Goal: Task Accomplishment & Management: Use online tool/utility

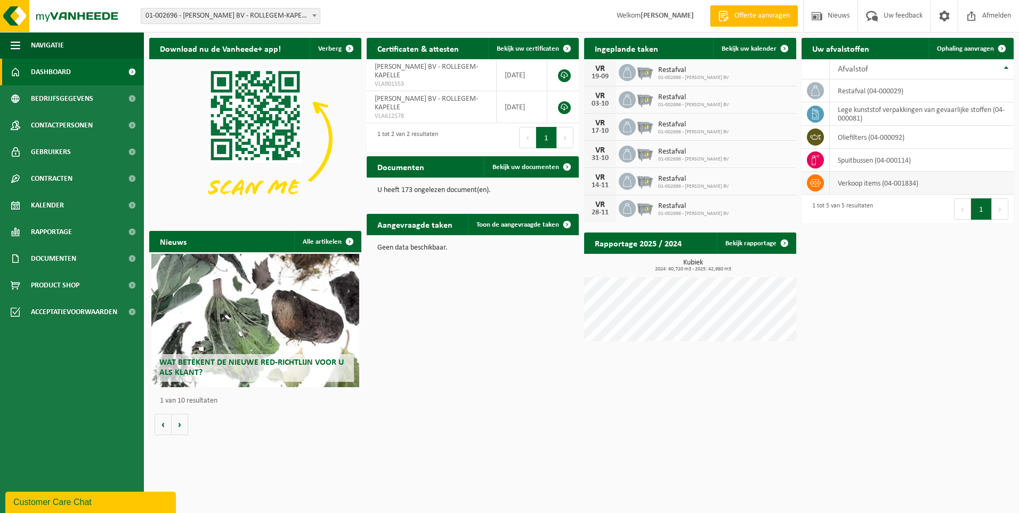
click at [911, 185] on td "verkoop items (04-001834)" at bounding box center [922, 183] width 184 height 23
click at [973, 52] on span "Ophaling aanvragen" at bounding box center [965, 48] width 57 height 7
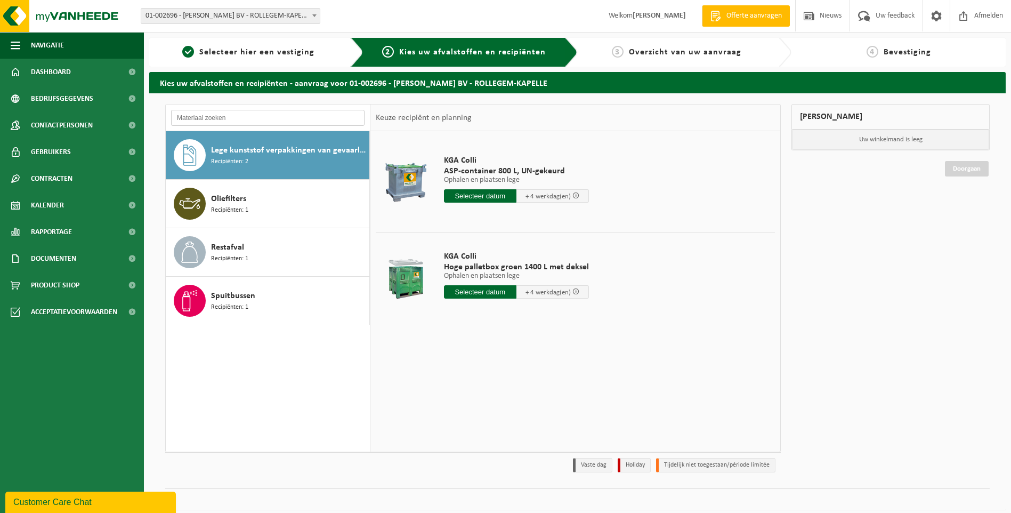
click at [270, 123] on input "text" at bounding box center [267, 118] width 193 height 16
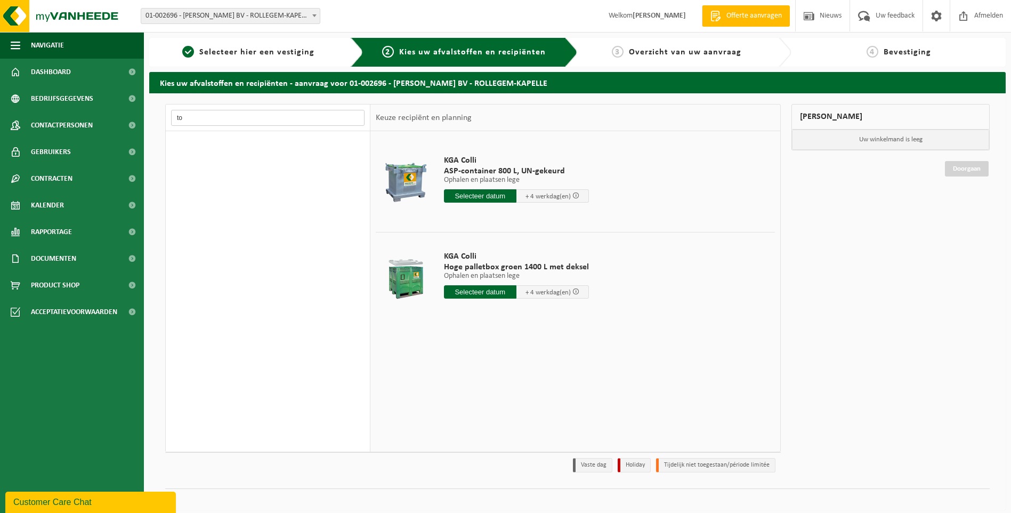
type input "t"
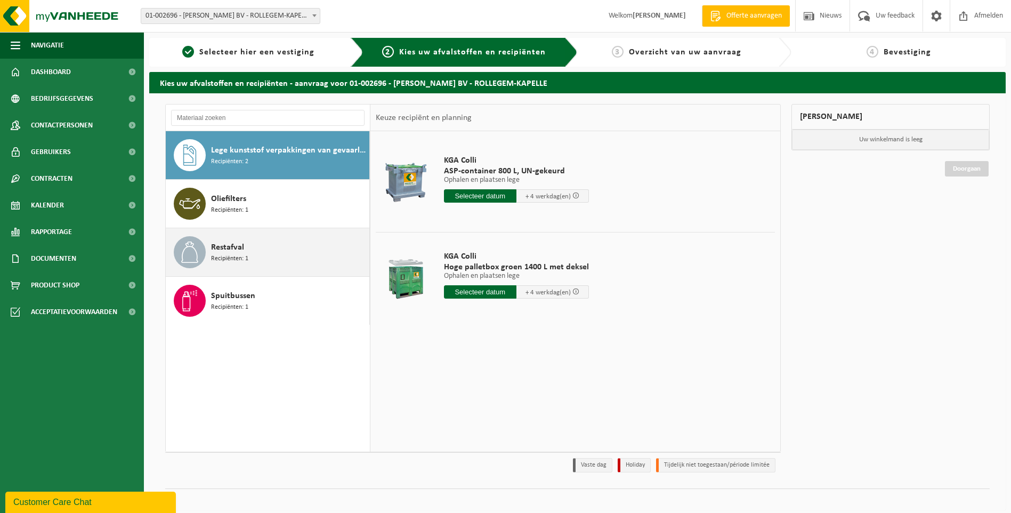
click at [255, 251] on div "Restafval Recipiënten: 1" at bounding box center [289, 252] width 156 height 32
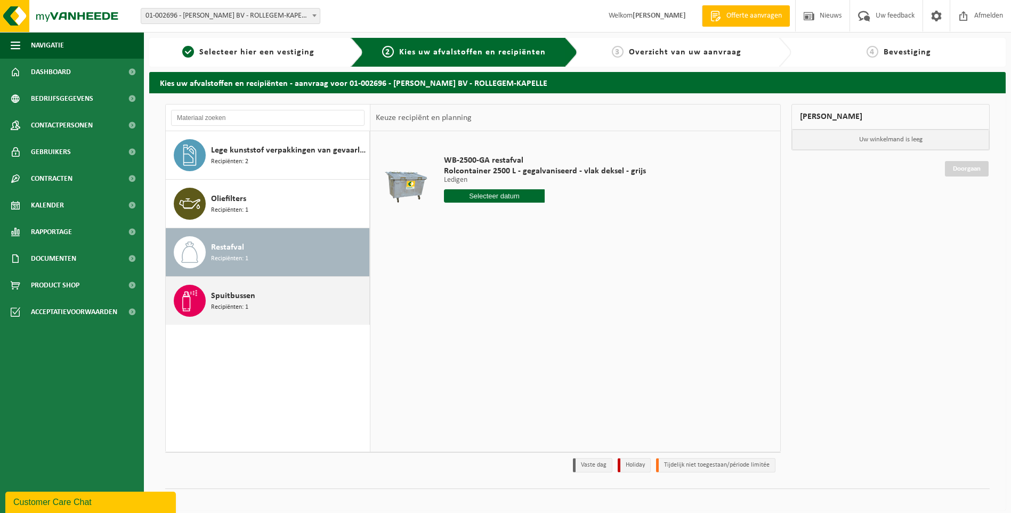
click at [250, 288] on div "Spuitbussen Recipiënten: 1" at bounding box center [289, 301] width 156 height 32
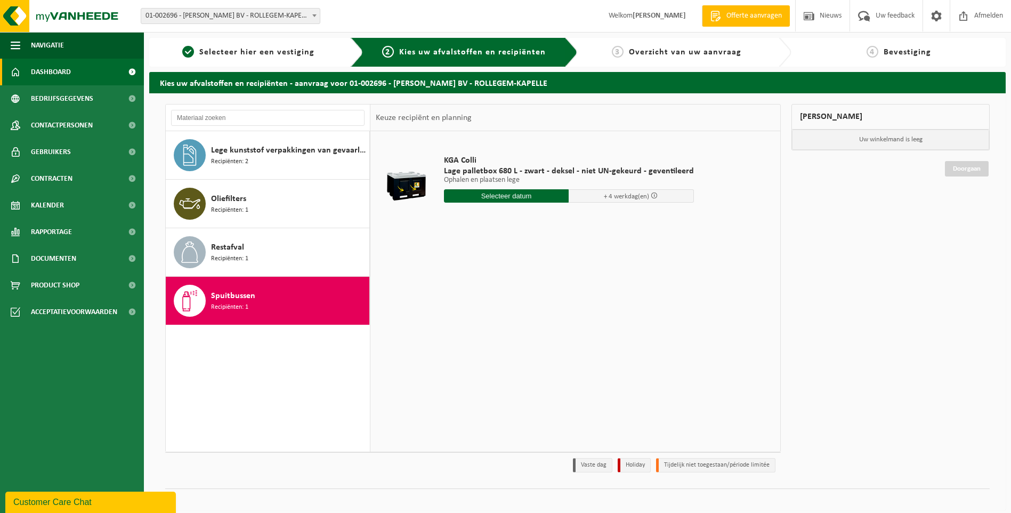
click at [83, 70] on link "Dashboard" at bounding box center [72, 72] width 144 height 27
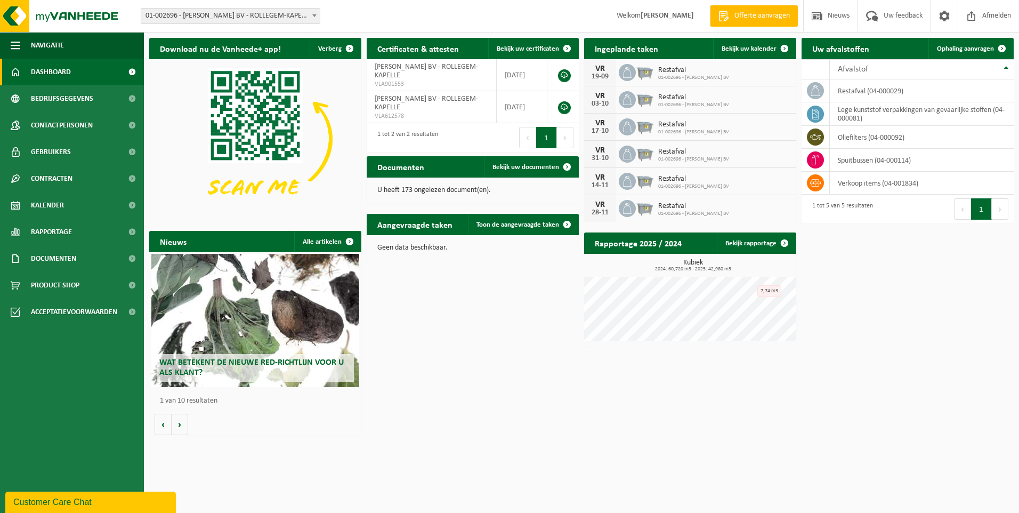
click at [425, 224] on h2 "Aangevraagde taken" at bounding box center [415, 224] width 96 height 21
click at [504, 224] on span "Toon de aangevraagde taken" at bounding box center [517, 224] width 83 height 7
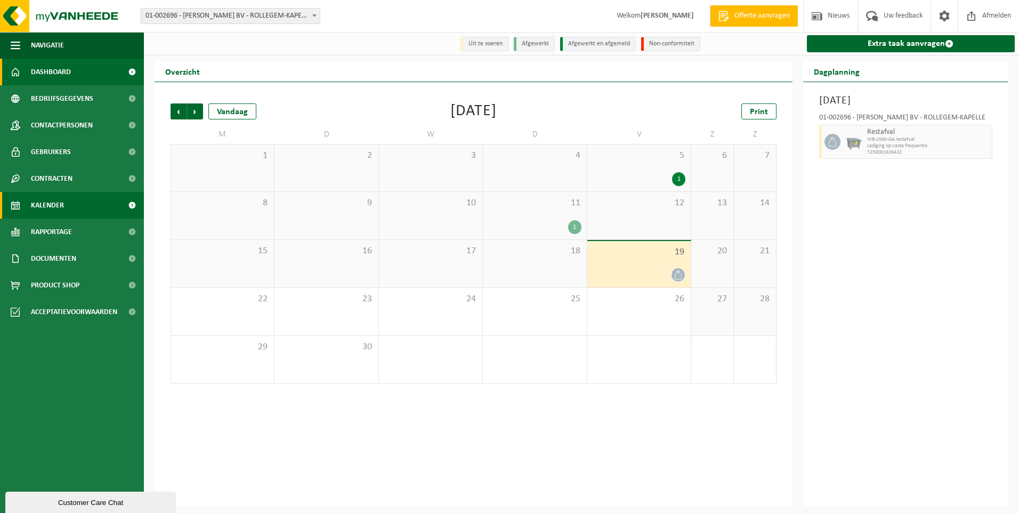
click at [71, 67] on link "Dashboard" at bounding box center [72, 72] width 144 height 27
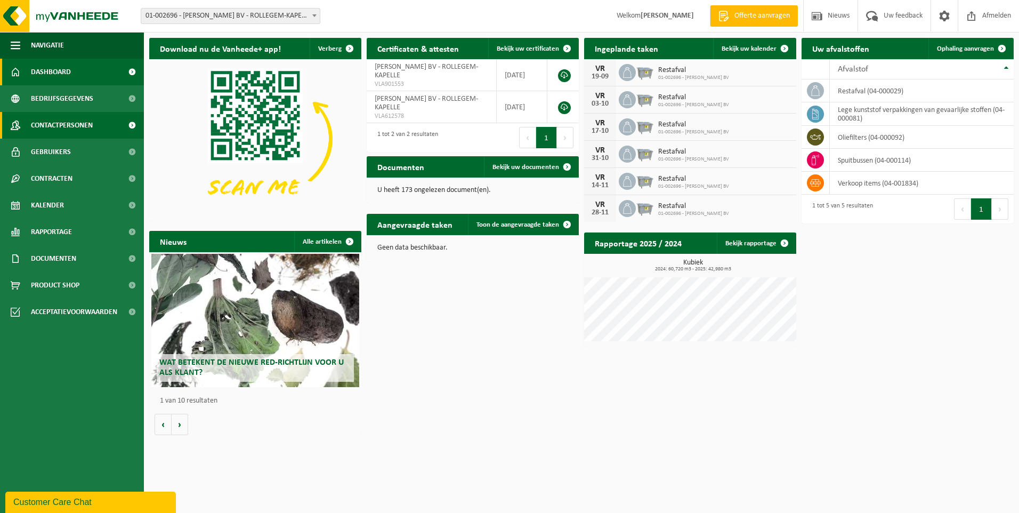
click at [72, 130] on span "Contactpersonen" at bounding box center [62, 125] width 62 height 27
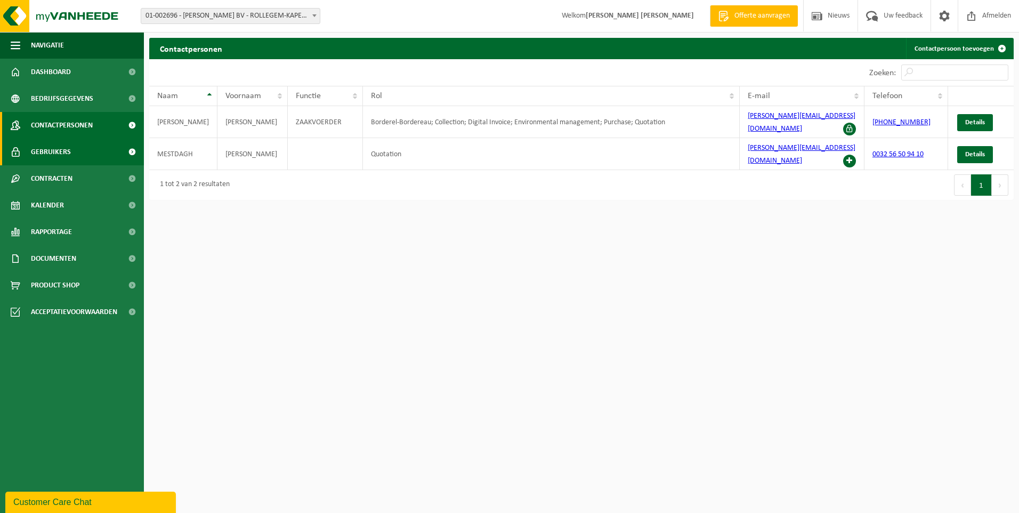
click at [71, 147] on link "Gebruikers" at bounding box center [72, 152] width 144 height 27
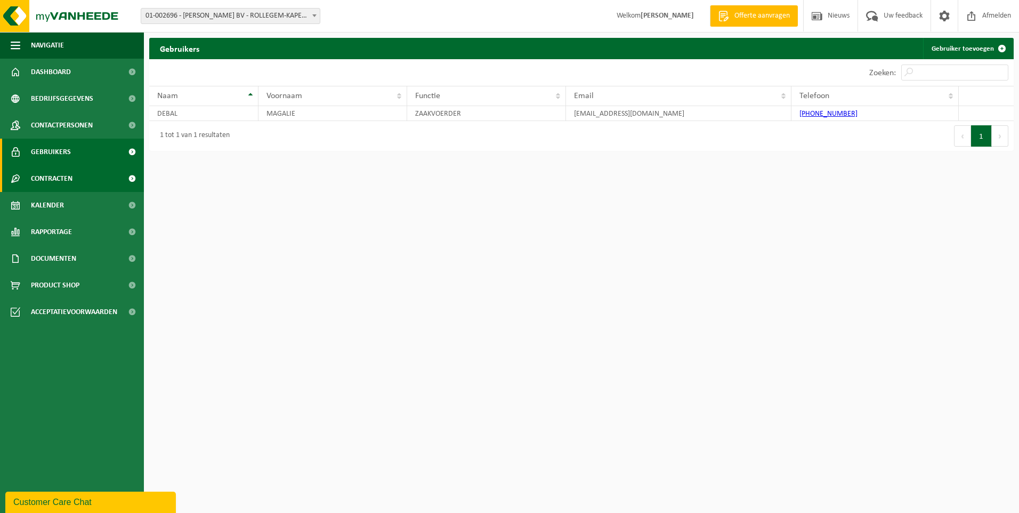
click at [74, 182] on link "Contracten" at bounding box center [72, 178] width 144 height 27
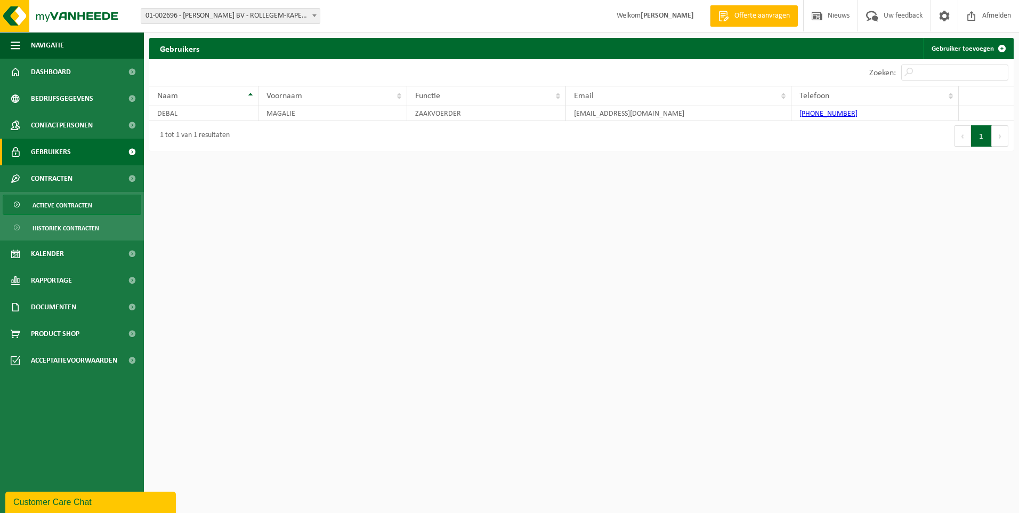
click at [73, 200] on span "Actieve contracten" at bounding box center [63, 205] width 60 height 20
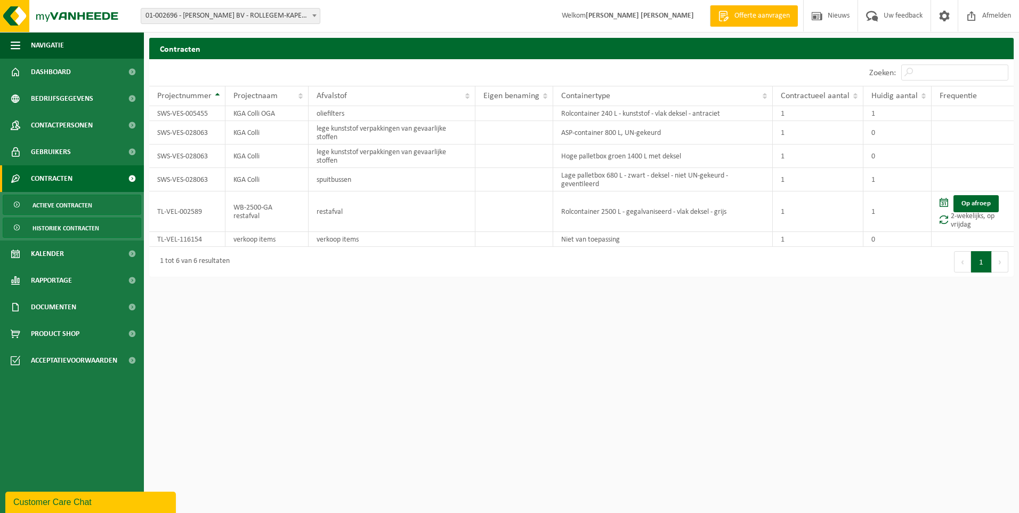
click at [71, 226] on span "Historiek contracten" at bounding box center [66, 228] width 67 height 20
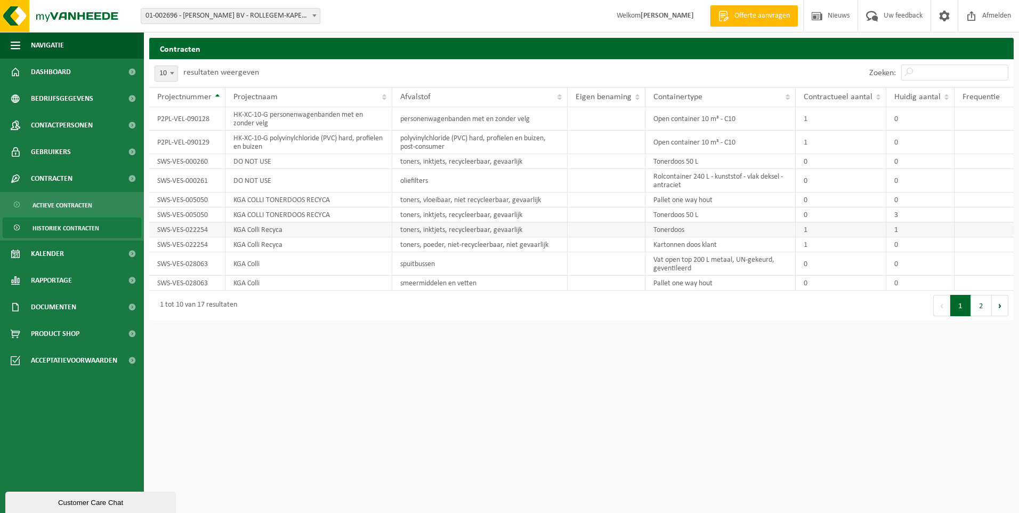
click at [458, 233] on td "toners, inktjets, recycleerbaar, gevaarlijk" at bounding box center [480, 229] width 176 height 15
drag, startPoint x: 212, startPoint y: 232, endPoint x: 153, endPoint y: 232, distance: 59.1
click at [153, 232] on td "SWS-VES-022254" at bounding box center [187, 229] width 76 height 15
drag, startPoint x: 153, startPoint y: 232, endPoint x: 166, endPoint y: 231, distance: 13.3
copy td "SWS-VES-022254"
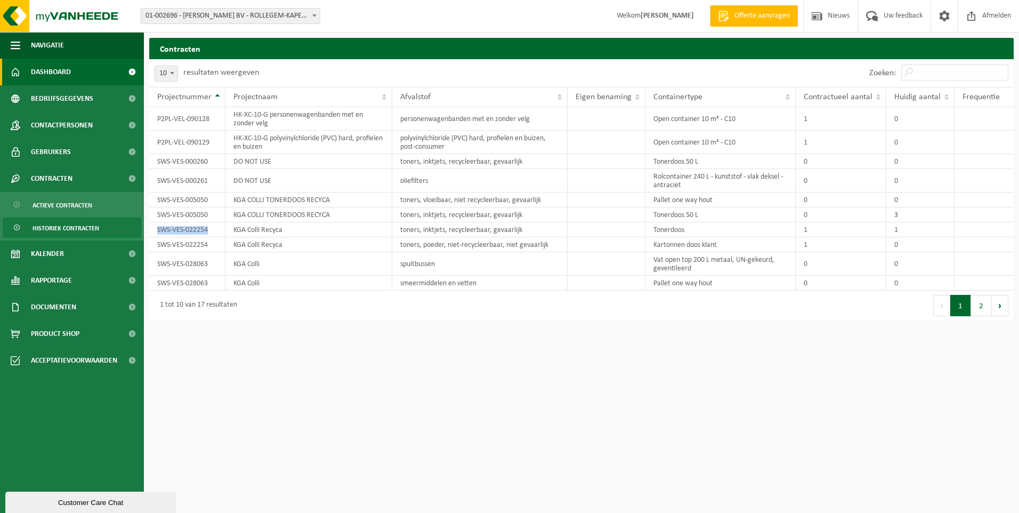
click at [40, 72] on span "Dashboard" at bounding box center [51, 72] width 40 height 27
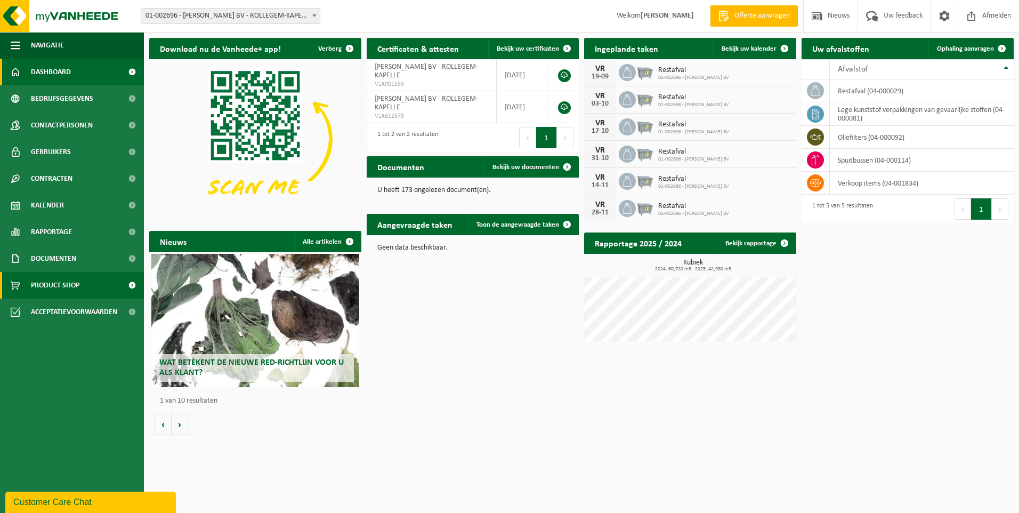
click at [75, 290] on span "Product Shop" at bounding box center [55, 285] width 48 height 27
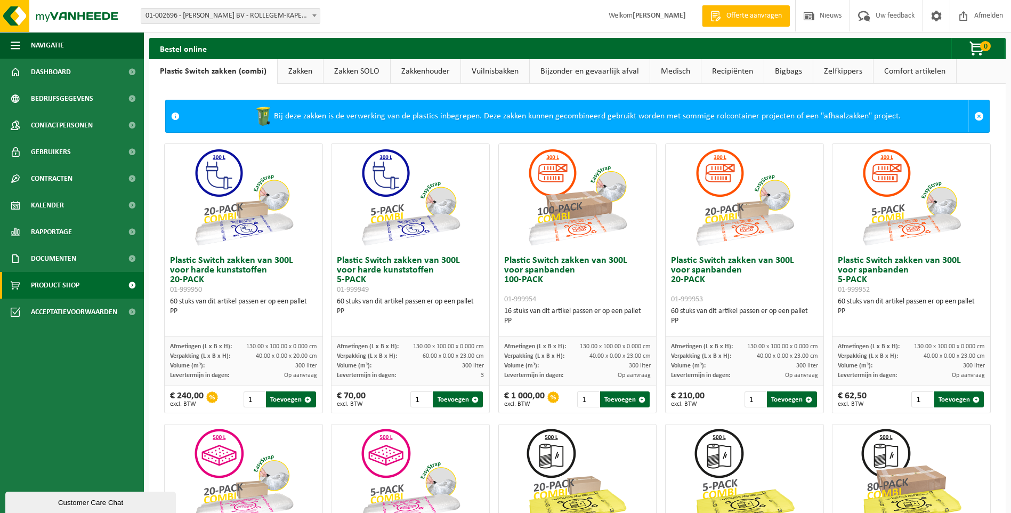
click at [820, 71] on link "Zelfkippers" at bounding box center [843, 71] width 60 height 25
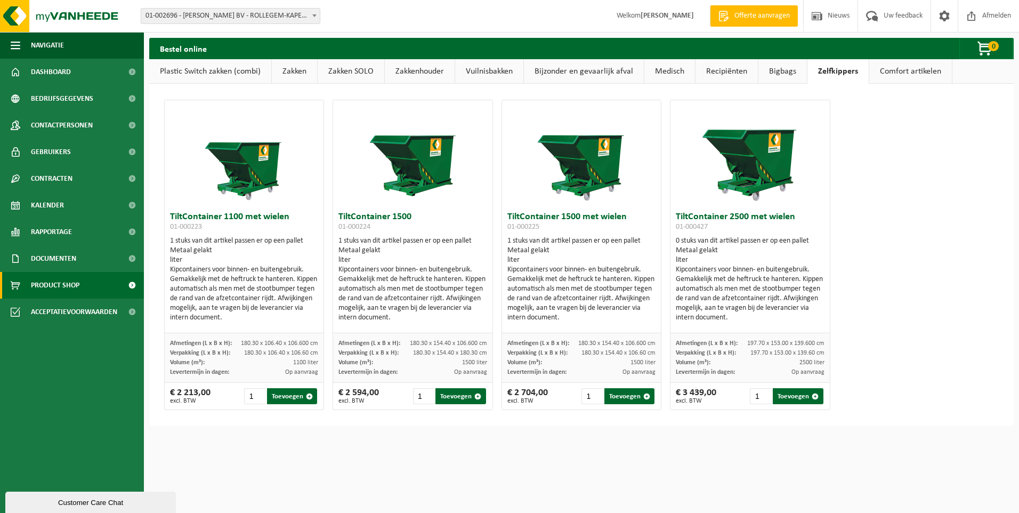
click at [781, 74] on link "Bigbags" at bounding box center [782, 71] width 48 height 25
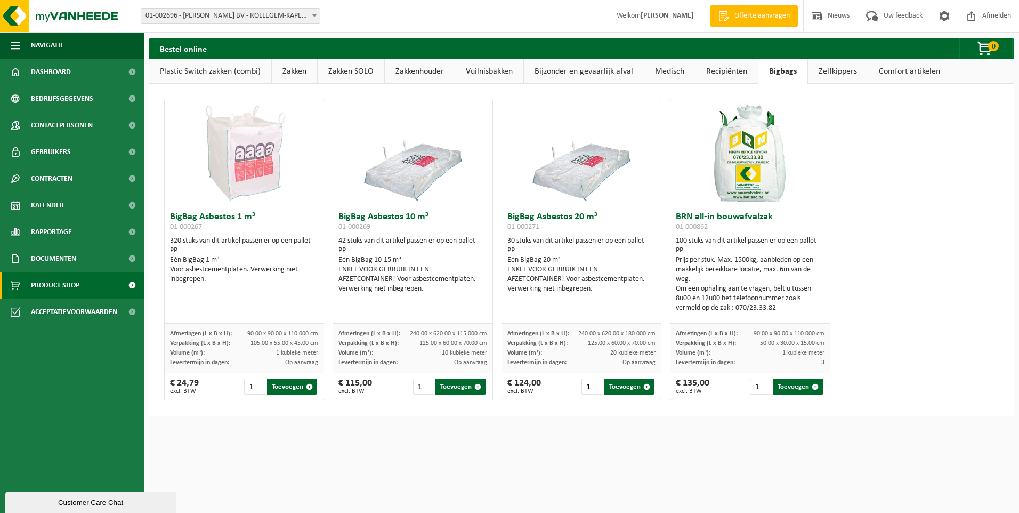
click at [890, 77] on link "Comfort artikelen" at bounding box center [909, 71] width 83 height 25
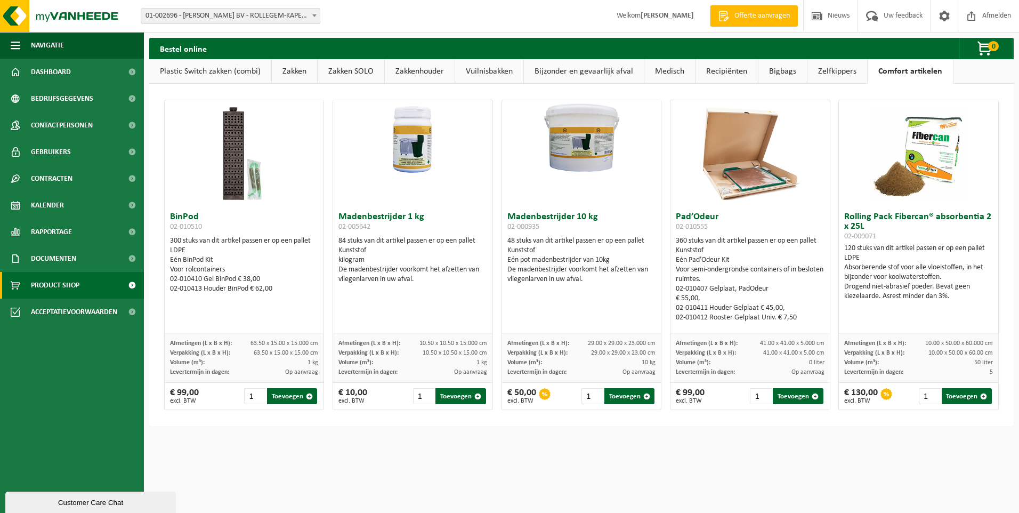
click at [776, 74] on link "Bigbags" at bounding box center [782, 71] width 48 height 25
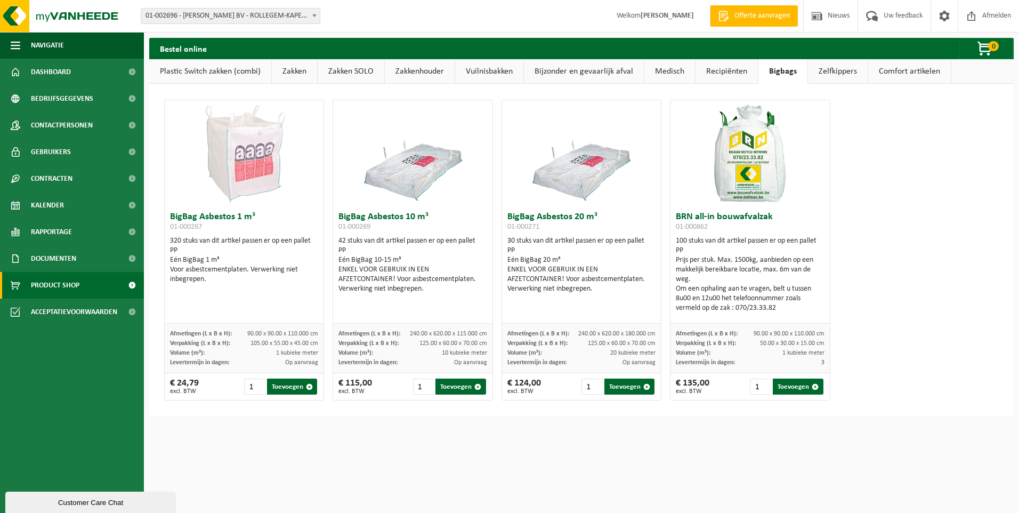
click at [730, 75] on link "Recipiënten" at bounding box center [726, 71] width 62 height 25
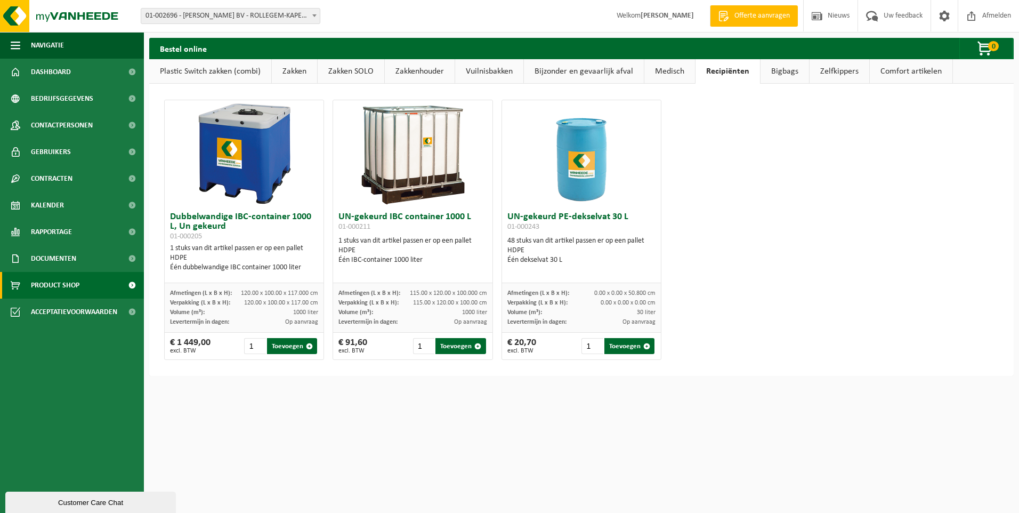
click at [665, 74] on link "Medisch" at bounding box center [669, 71] width 51 height 25
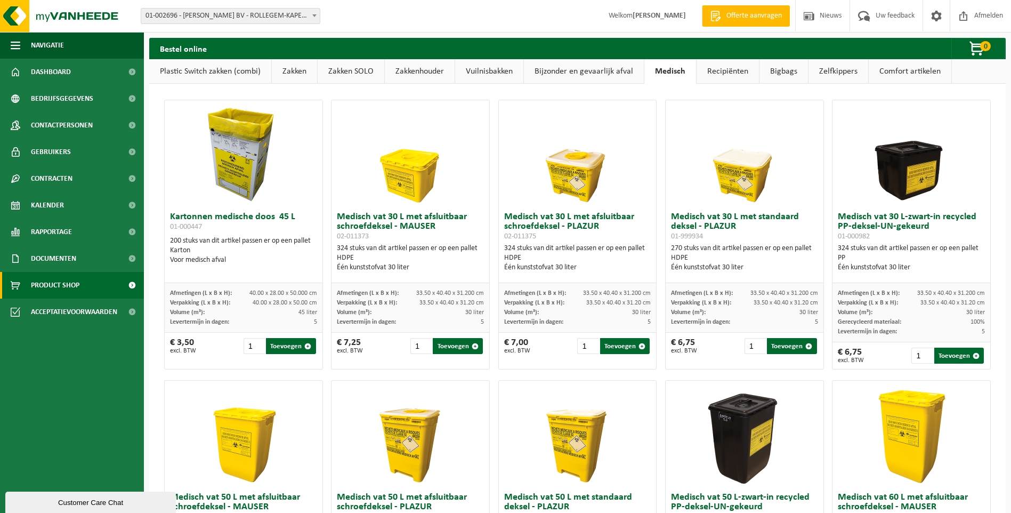
click at [634, 72] on link "Bijzonder en gevaarlijk afval" at bounding box center [584, 71] width 120 height 25
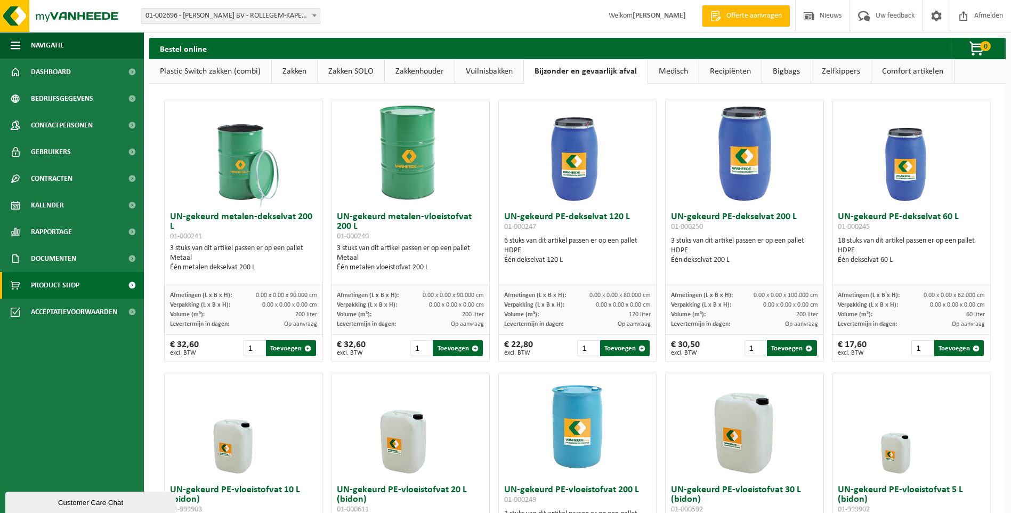
click at [479, 77] on link "Vuilnisbakken" at bounding box center [489, 71] width 68 height 25
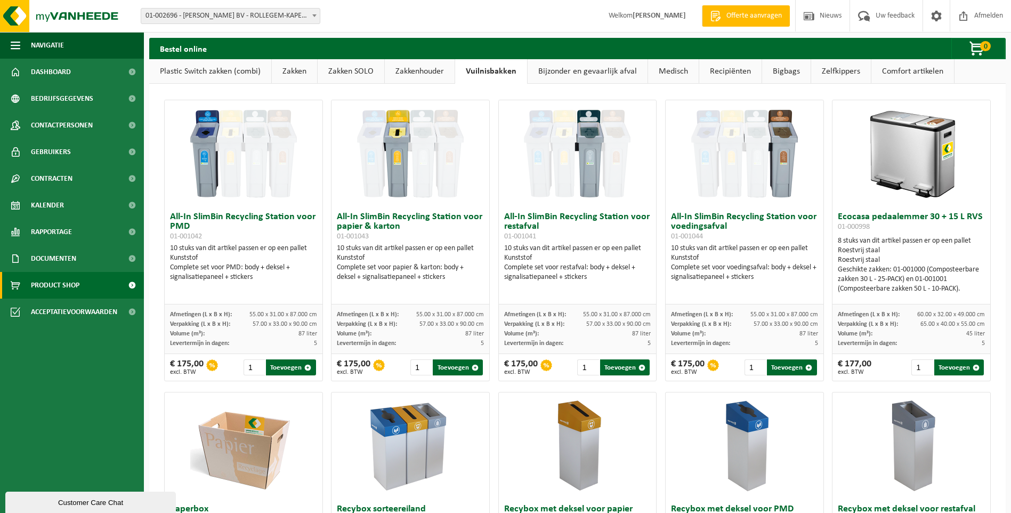
click at [428, 75] on link "Zakkenhouder" at bounding box center [420, 71] width 70 height 25
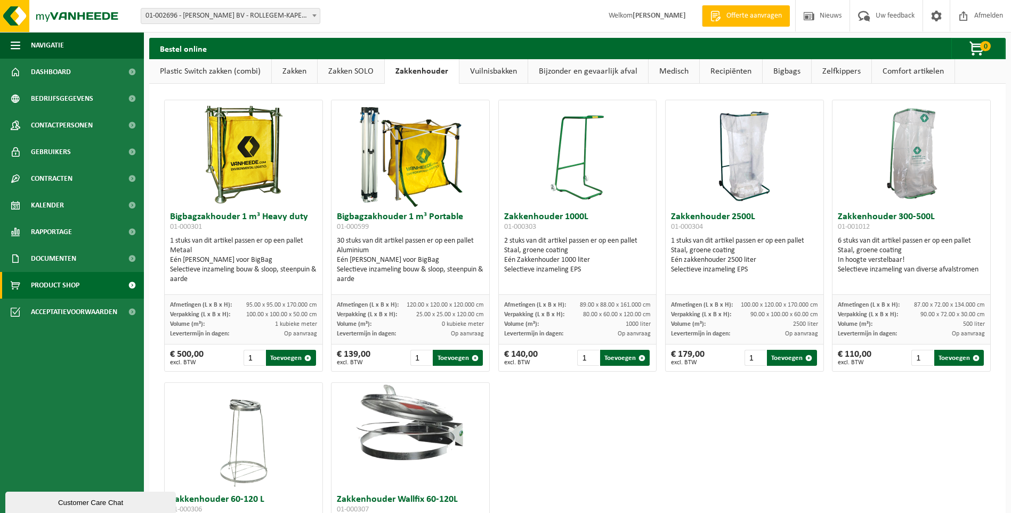
click at [344, 67] on link "Zakken SOLO" at bounding box center [351, 71] width 67 height 25
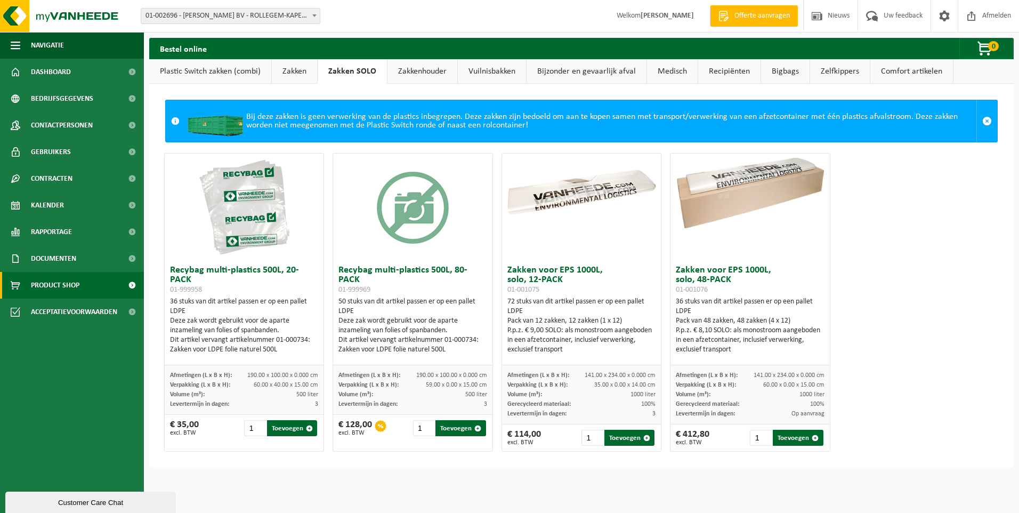
click at [289, 71] on link "Zakken" at bounding box center [294, 71] width 45 height 25
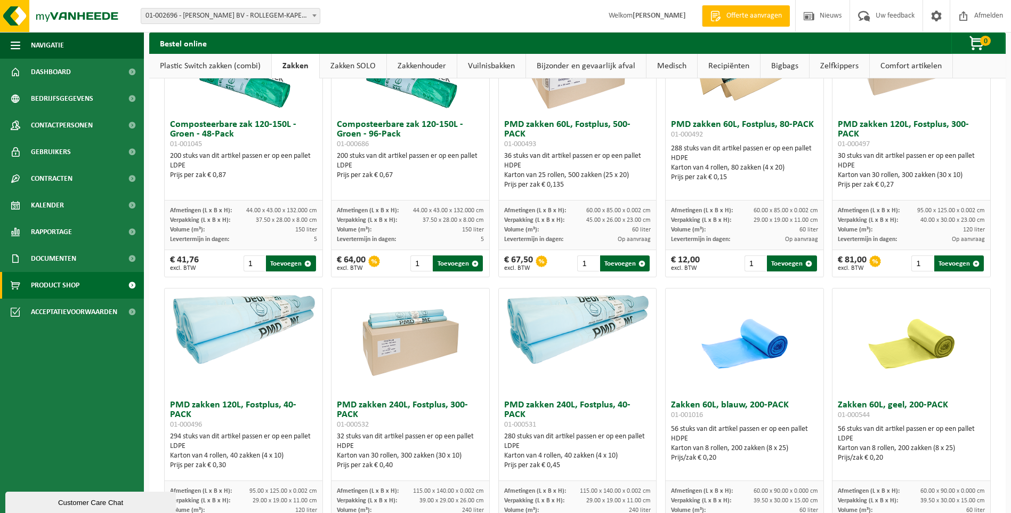
scroll to position [738, 0]
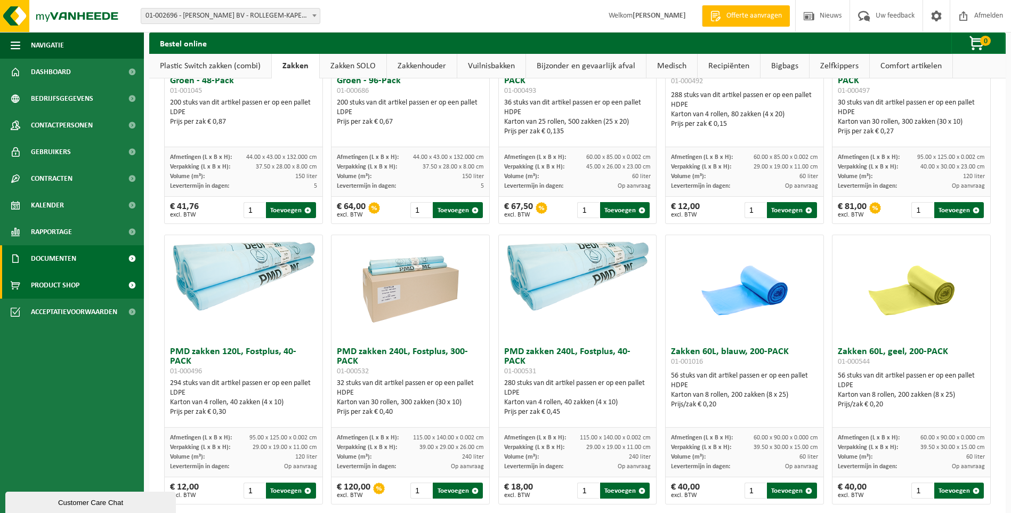
click at [134, 263] on span at bounding box center [132, 258] width 24 height 27
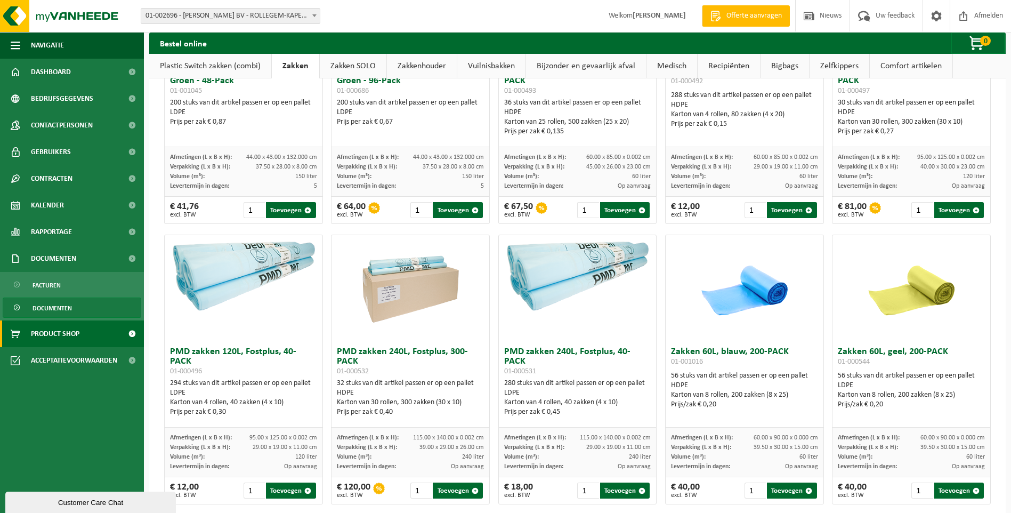
click at [89, 305] on link "Documenten" at bounding box center [72, 307] width 139 height 20
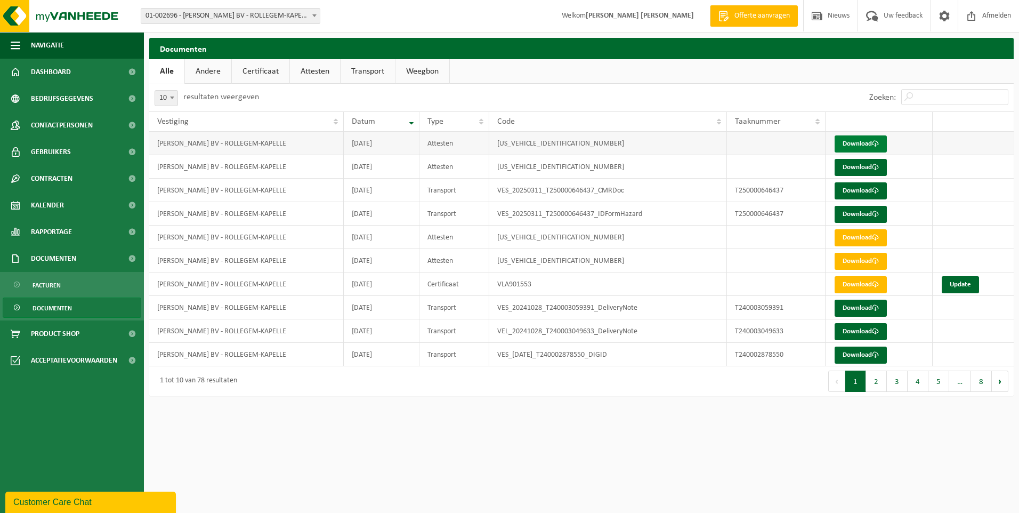
click at [854, 142] on link "Download" at bounding box center [860, 143] width 52 height 17
click at [98, 263] on link "Documenten" at bounding box center [72, 258] width 144 height 27
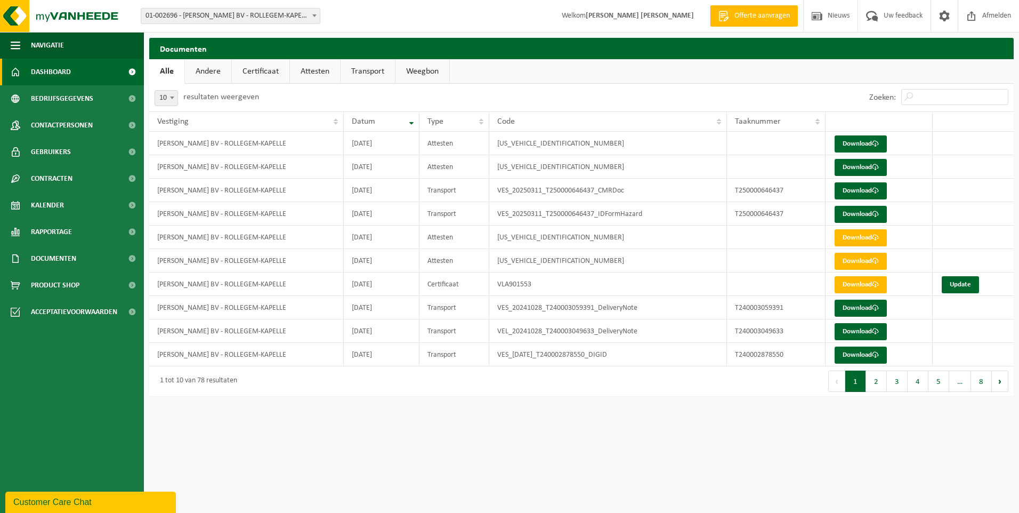
click at [115, 64] on link "Dashboard" at bounding box center [72, 72] width 144 height 27
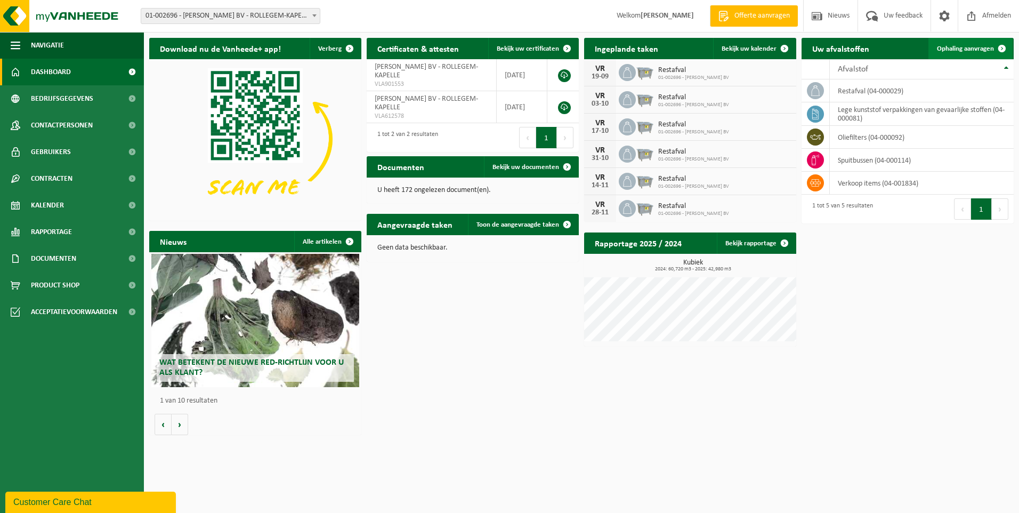
click at [989, 45] on span "Ophaling aanvragen" at bounding box center [965, 48] width 57 height 7
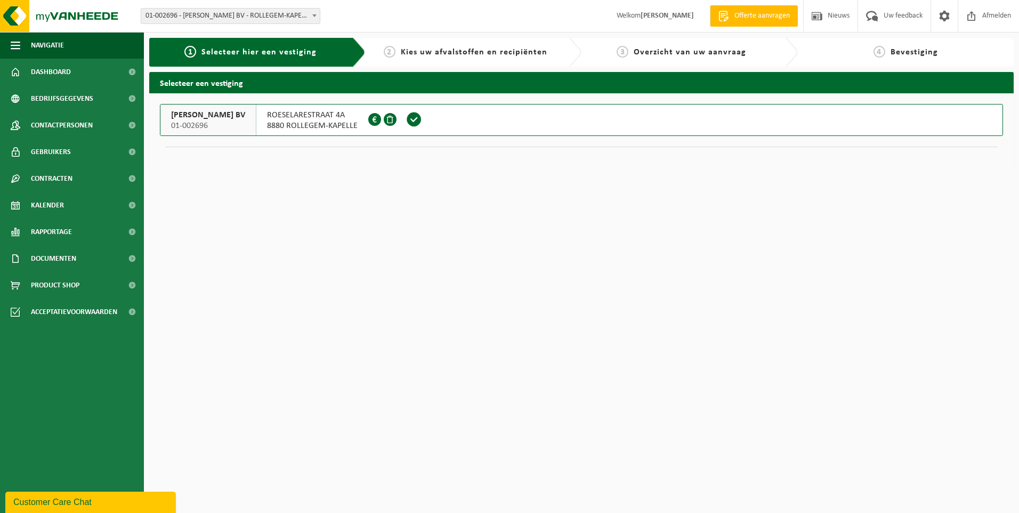
click at [256, 122] on div "[STREET_ADDRESS] 0457.370.143" at bounding box center [312, 119] width 112 height 31
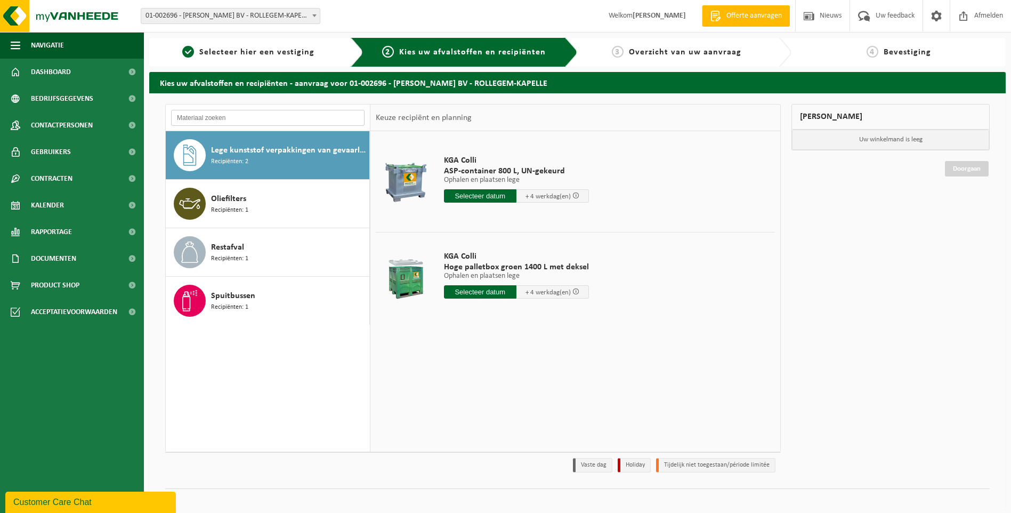
click at [249, 122] on input "text" at bounding box center [267, 118] width 193 height 16
click at [243, 246] on span "Restafval" at bounding box center [227, 247] width 33 height 13
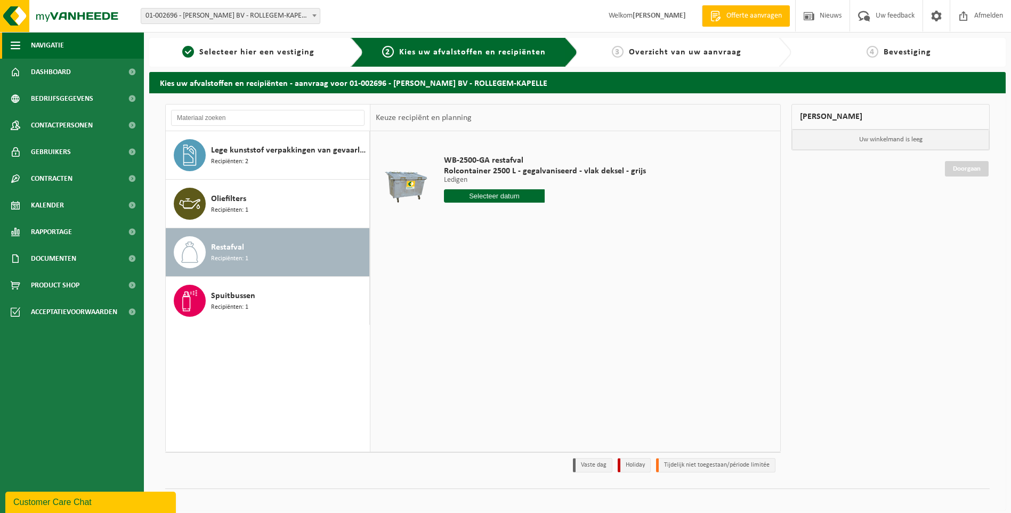
click at [38, 48] on span "Navigatie" at bounding box center [47, 45] width 33 height 27
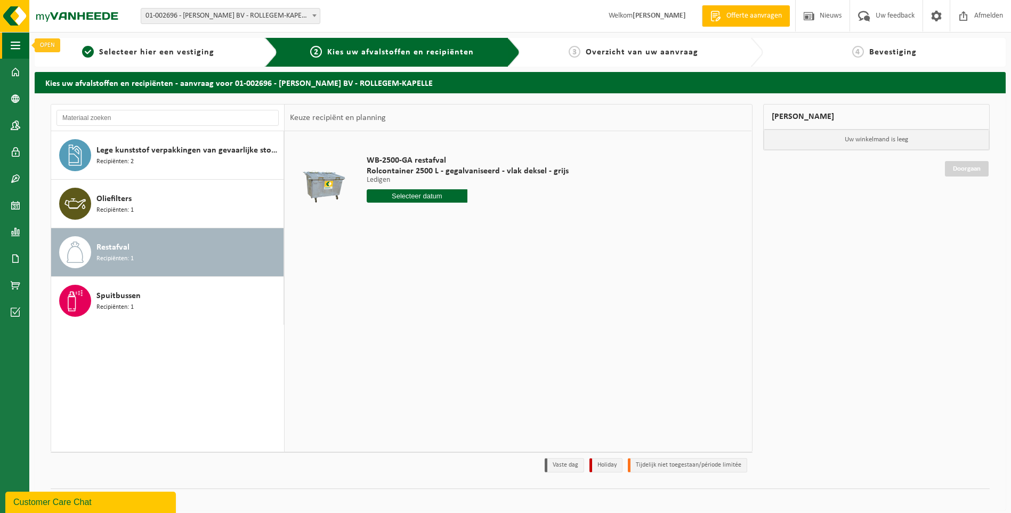
click at [17, 51] on span "button" at bounding box center [16, 45] width 10 height 27
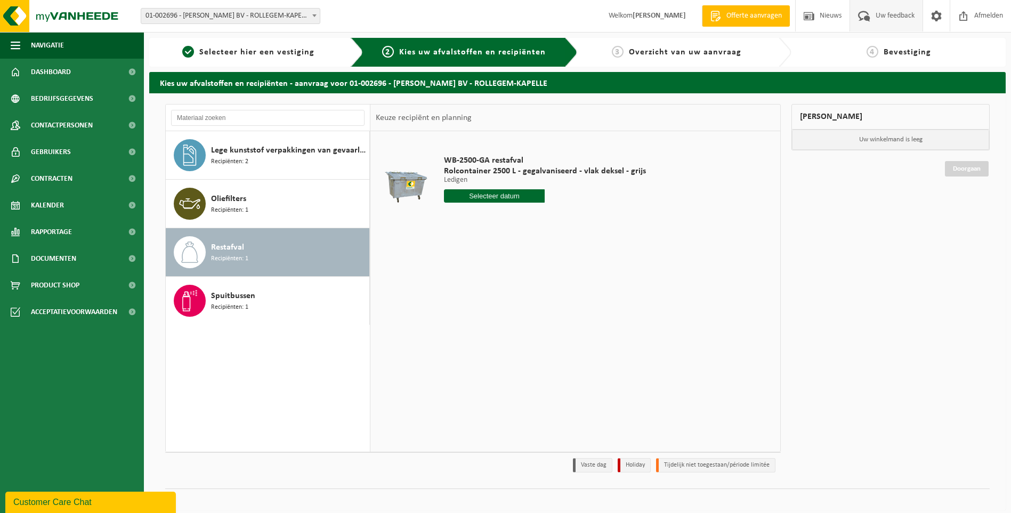
click at [867, 14] on span at bounding box center [864, 15] width 18 height 31
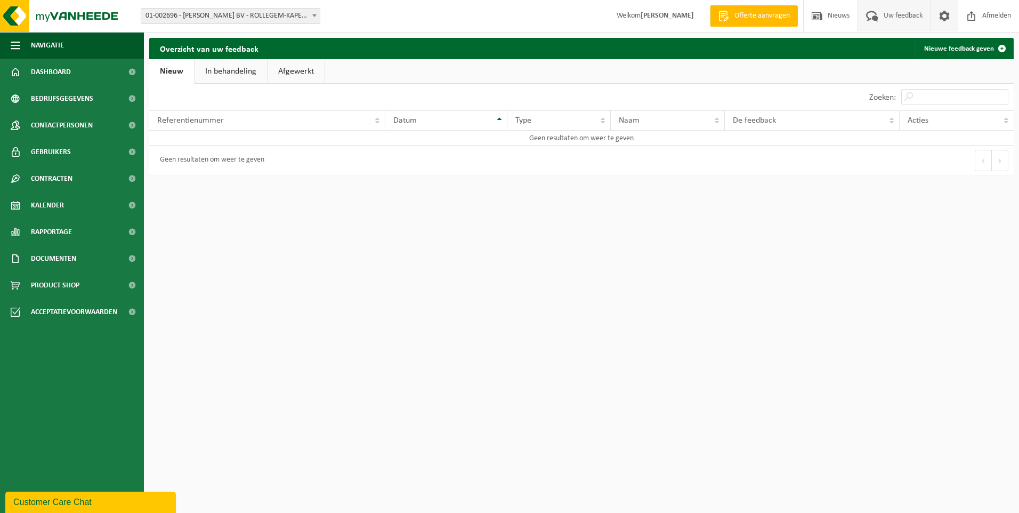
click at [935, 17] on link at bounding box center [943, 15] width 27 height 31
